Goal: Use online tool/utility: Utilize a website feature to perform a specific function

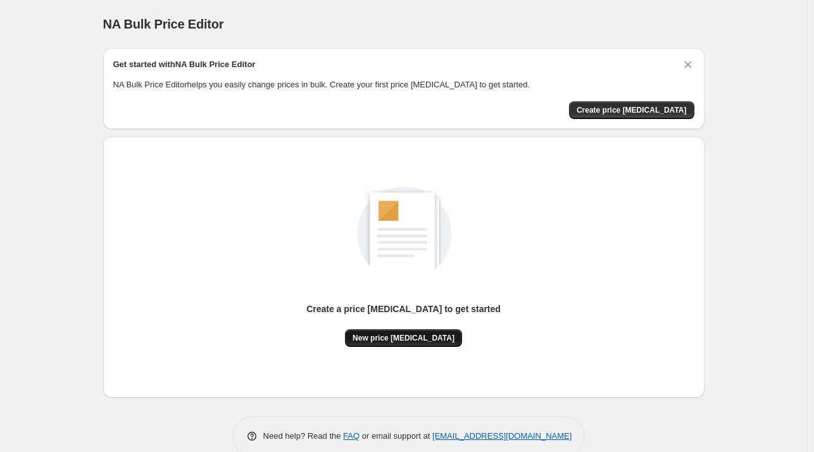
click at [409, 340] on span "New price [MEDICAL_DATA]" at bounding box center [403, 338] width 102 height 10
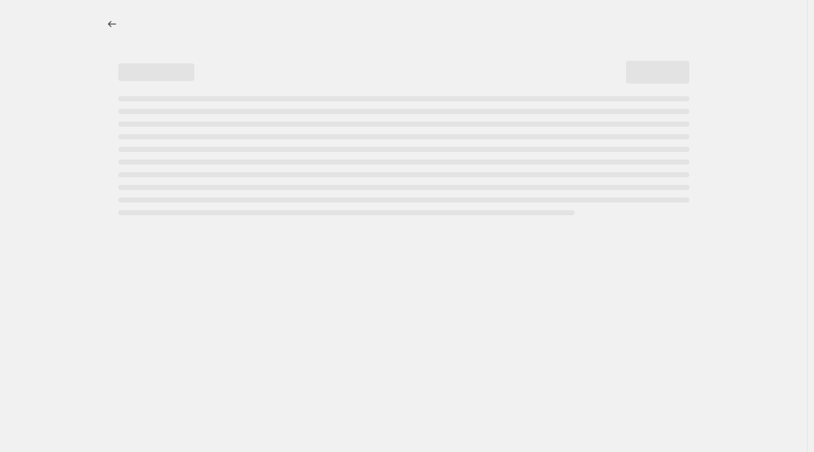
select select "percentage"
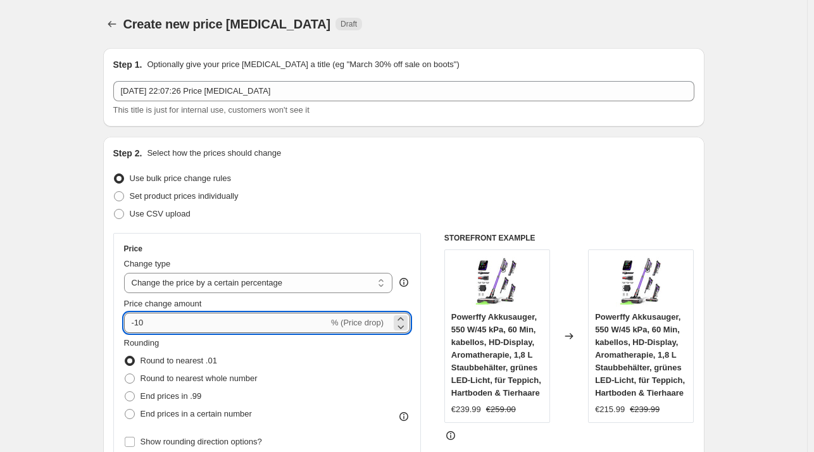
drag, startPoint x: 149, startPoint y: 326, endPoint x: 137, endPoint y: 325, distance: 12.1
click at [137, 325] on input "-10" at bounding box center [226, 323] width 204 height 20
type input "-35"
click at [345, 197] on div "Set product prices individually" at bounding box center [403, 196] width 581 height 18
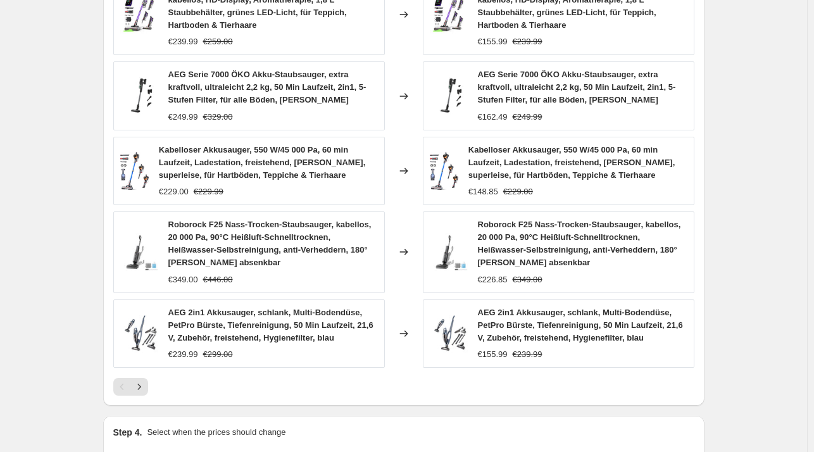
scroll to position [921, 0]
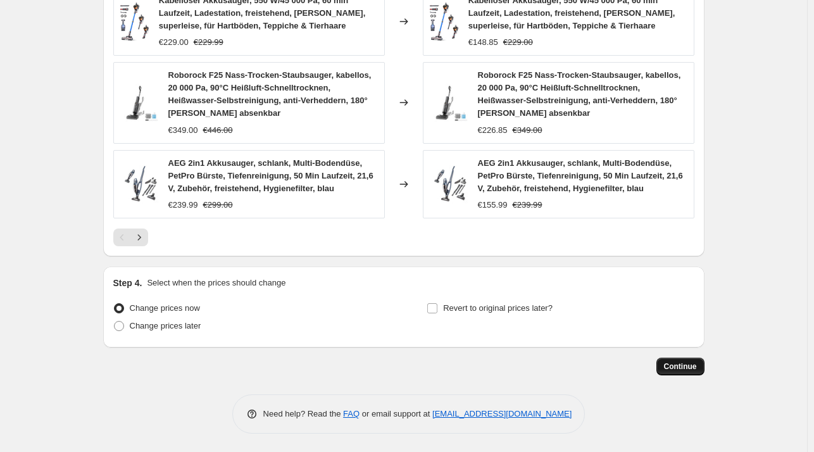
click at [683, 369] on span "Continue" at bounding box center [680, 366] width 33 height 10
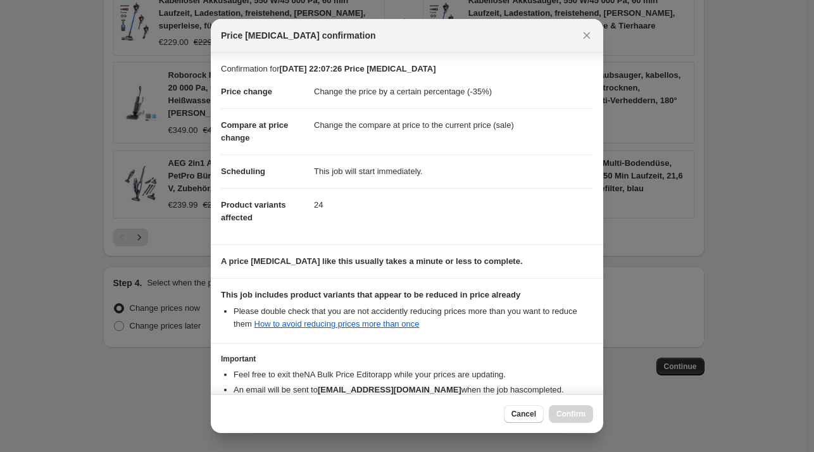
scroll to position [80, 0]
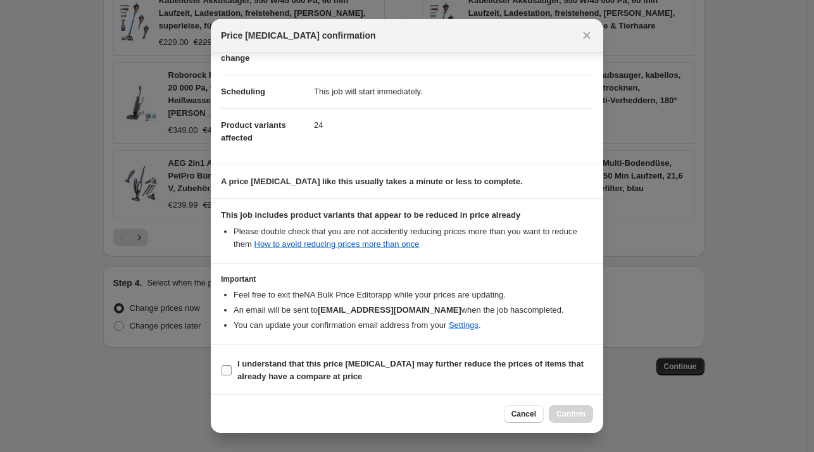
click at [427, 363] on b "I understand that this price [MEDICAL_DATA] may further reduce the prices of it…" at bounding box center [410, 370] width 346 height 22
click at [232, 365] on input "I understand that this price [MEDICAL_DATA] may further reduce the prices of it…" at bounding box center [226, 370] width 10 height 10
checkbox input "true"
click at [562, 405] on button "Confirm" at bounding box center [571, 414] width 44 height 18
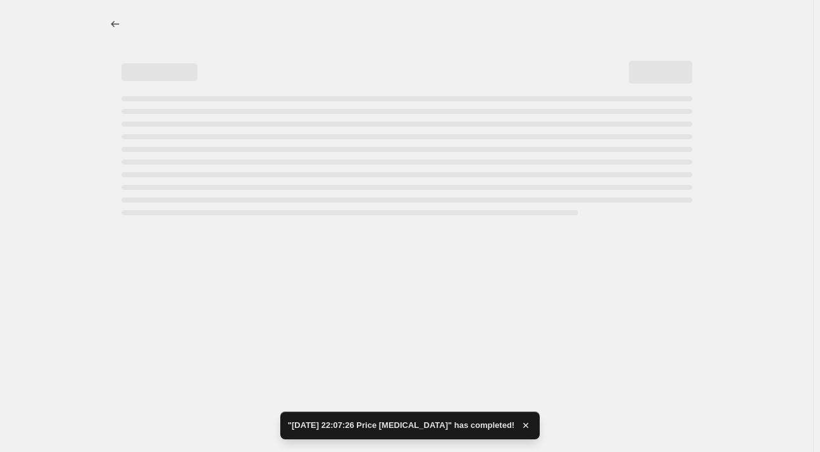
select select "percentage"
